Goal: Information Seeking & Learning: Learn about a topic

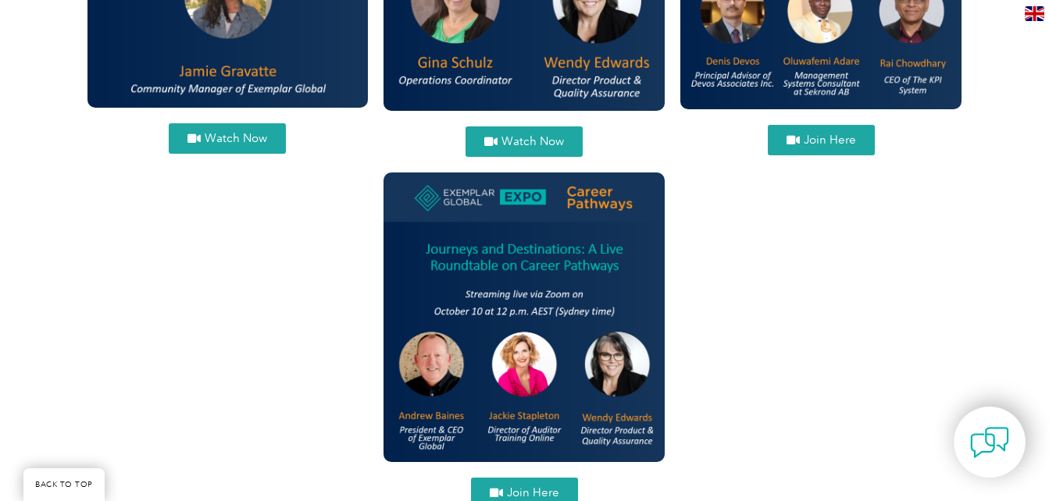
scroll to position [2218, 0]
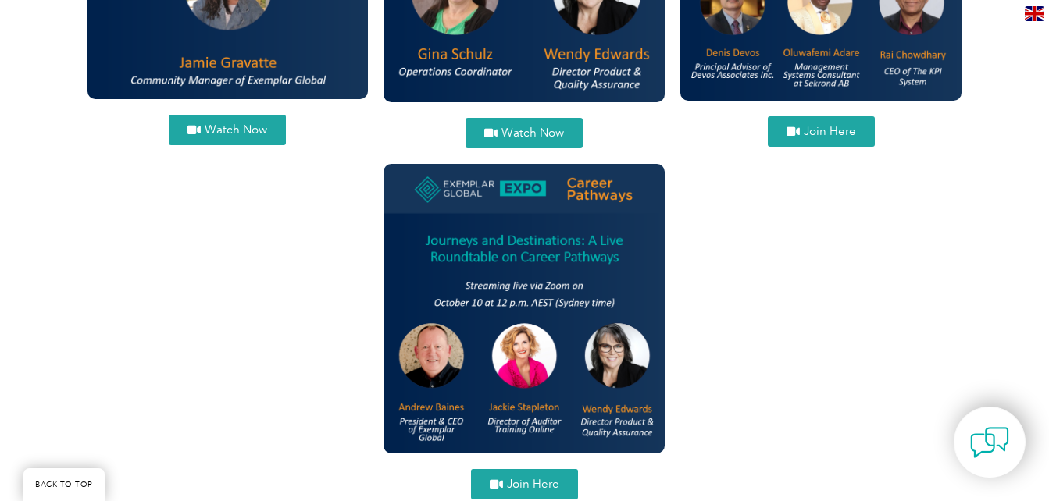
drag, startPoint x: 818, startPoint y: 53, endPoint x: 711, endPoint y: 208, distance: 188.0
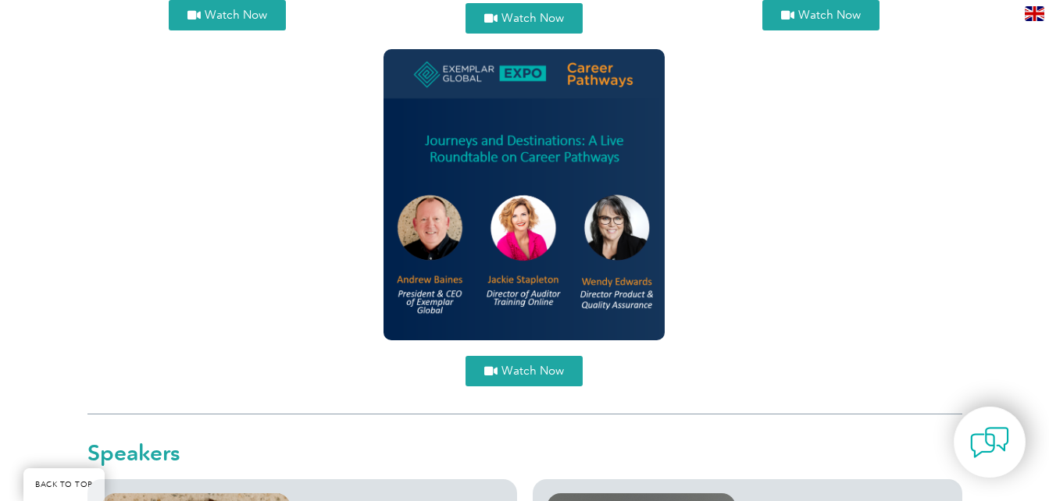
scroll to position [2105, 0]
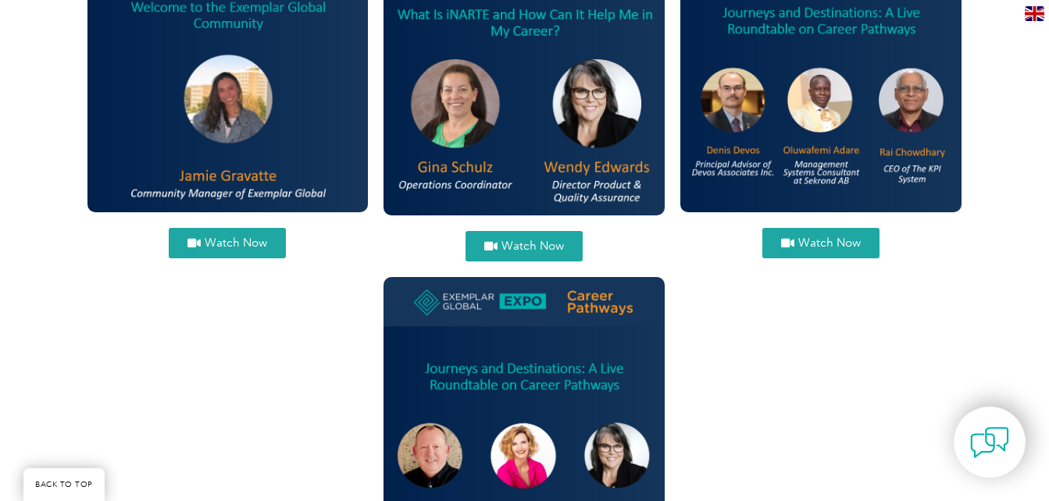
click at [812, 241] on span "Watch Now" at bounding box center [829, 243] width 62 height 12
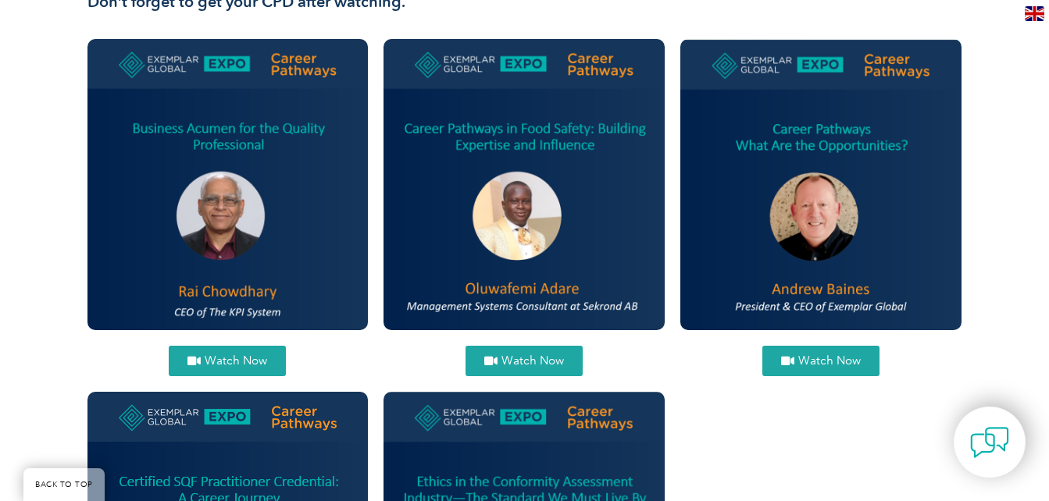
scroll to position [711, 0]
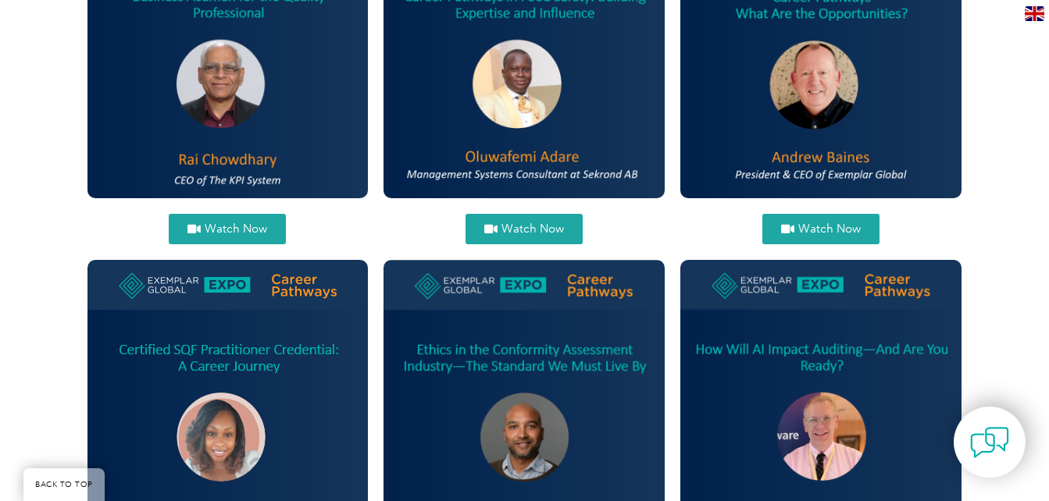
click at [241, 230] on span "Watch Now" at bounding box center [236, 229] width 62 height 12
click at [522, 233] on span "Watch Now" at bounding box center [532, 229] width 62 height 12
click at [810, 216] on link "Watch Now" at bounding box center [820, 229] width 117 height 30
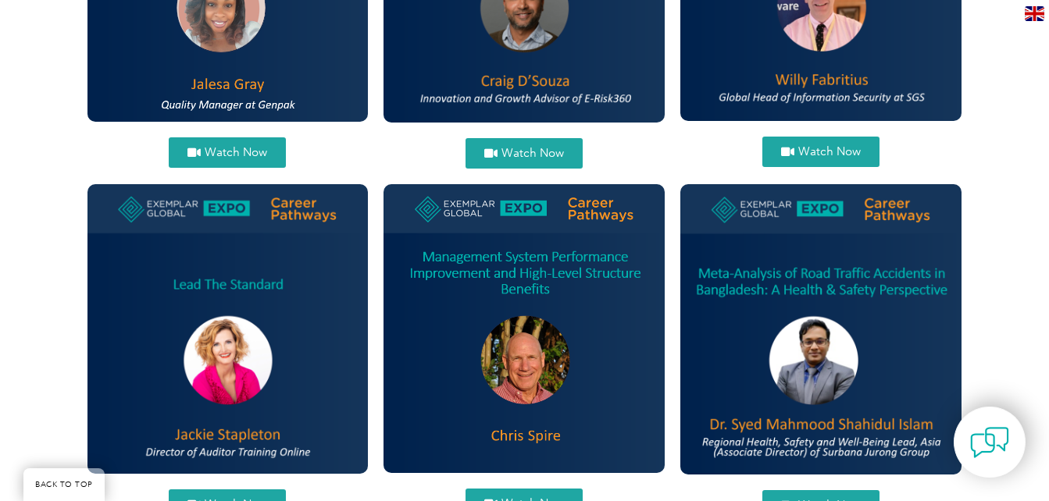
scroll to position [1149, 0]
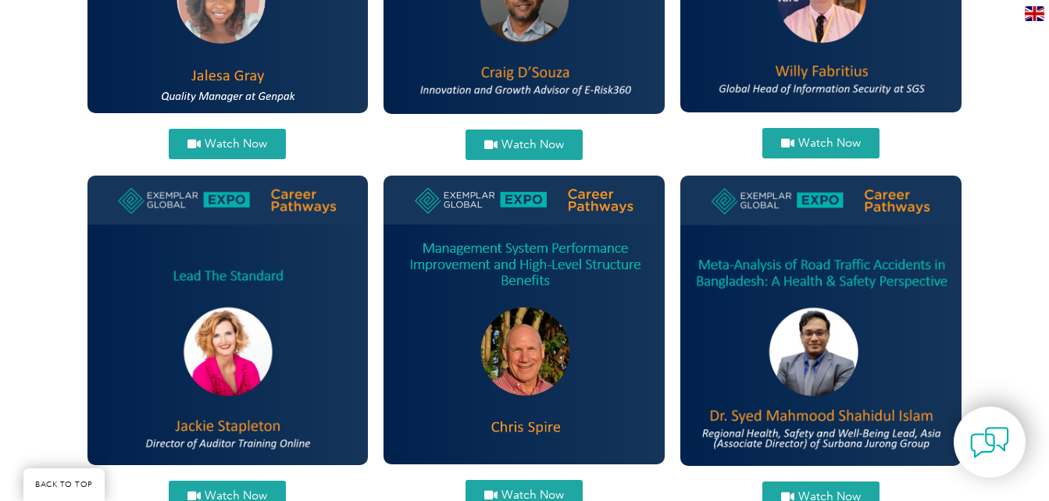
click at [211, 144] on span "Watch Now" at bounding box center [236, 144] width 62 height 12
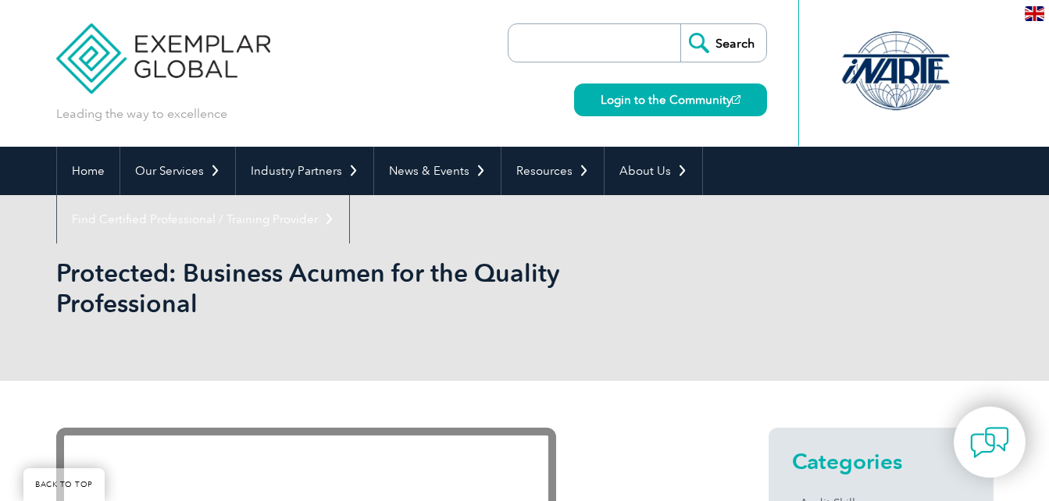
scroll to position [387, 0]
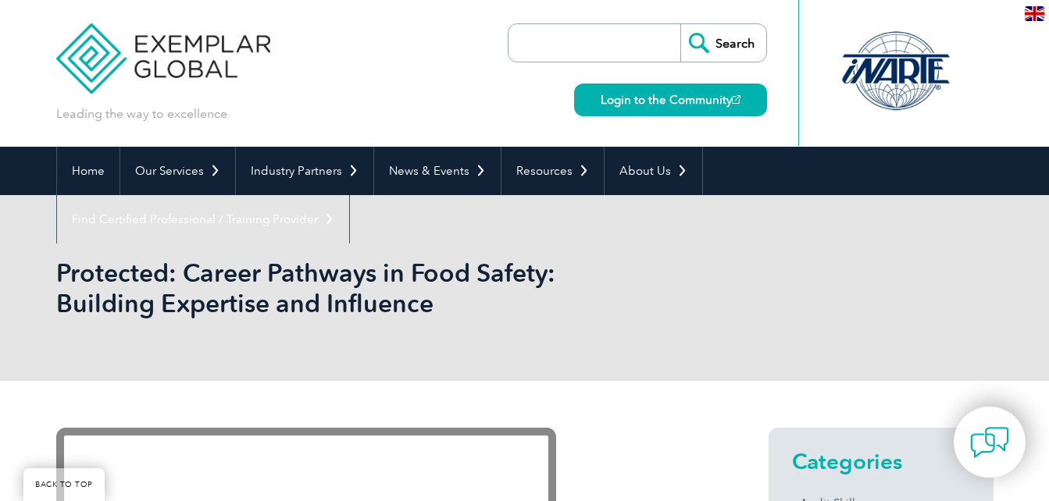
scroll to position [479, 0]
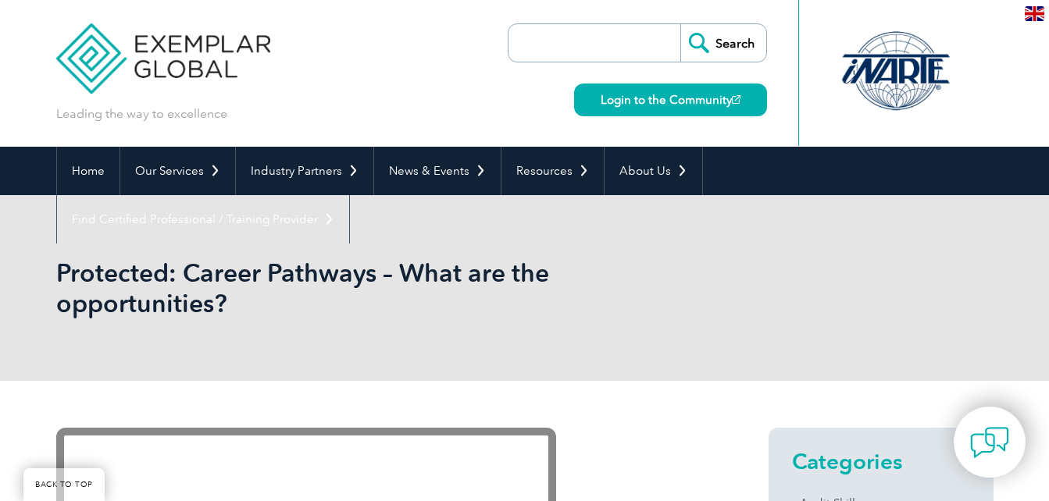
scroll to position [498, 0]
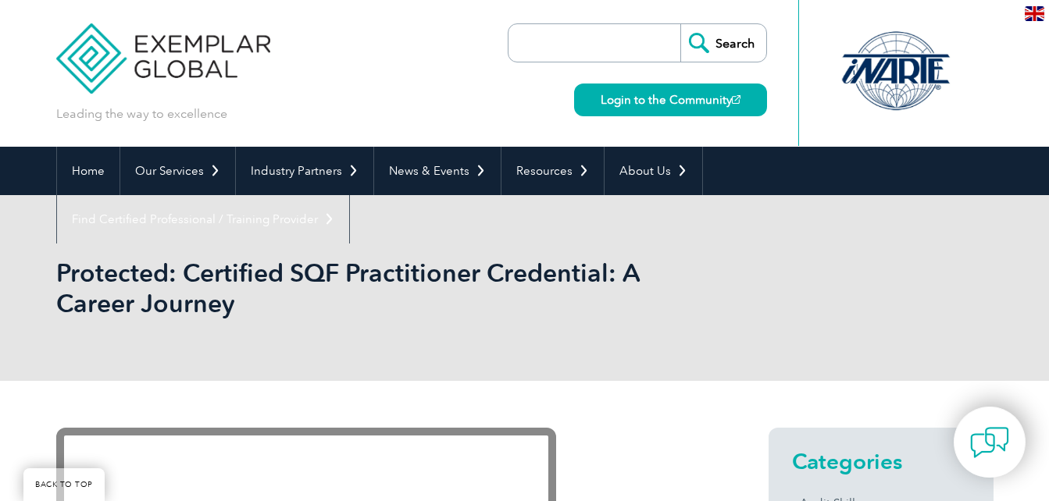
scroll to position [451, 0]
